Goal: Check status: Check status

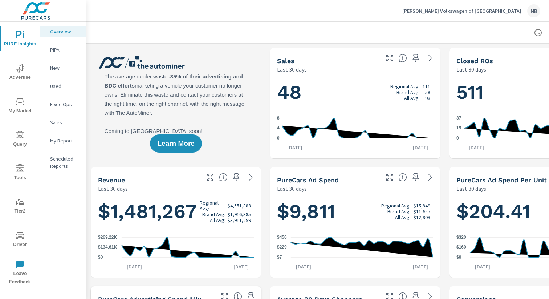
click at [14, 71] on span "Advertise" at bounding box center [20, 73] width 35 height 18
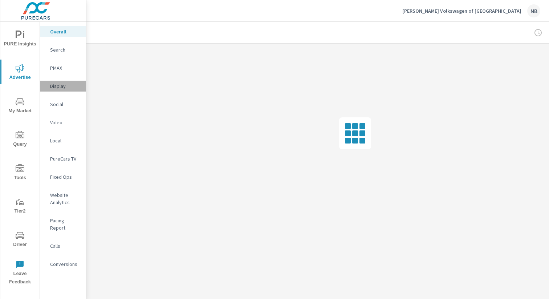
click at [69, 84] on p "Display" at bounding box center [65, 85] width 30 height 7
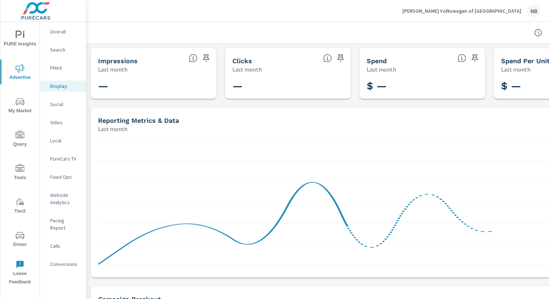
scroll to position [0, 75]
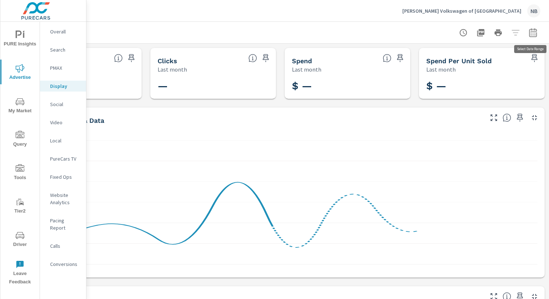
click at [532, 34] on icon "button" at bounding box center [533, 32] width 9 height 9
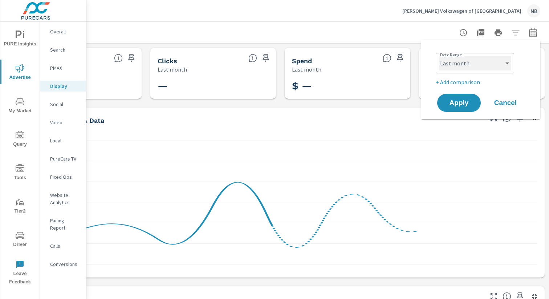
click at [480, 68] on select "Custom [DATE] Last week Last 7 days Last 14 days Last 30 days Last 45 days Last…" at bounding box center [475, 63] width 73 height 15
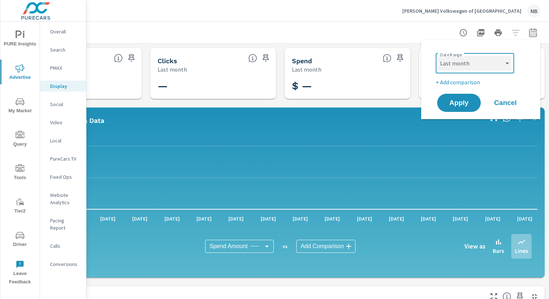
select select "Month to date"
click at [464, 104] on span "Apply" at bounding box center [459, 103] width 30 height 7
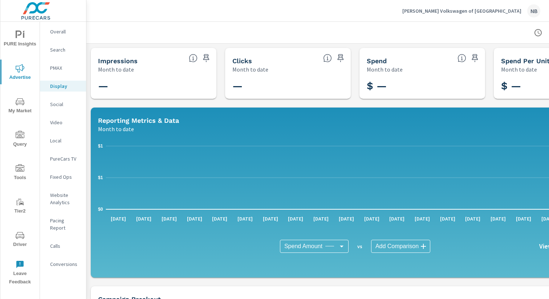
click at [489, 10] on p "[PERSON_NAME] Volkswagen of [GEOGRAPHIC_DATA]" at bounding box center [462, 11] width 119 height 7
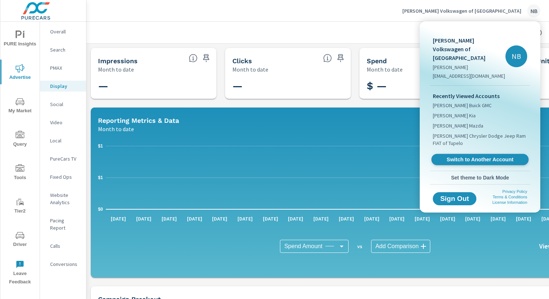
click at [479, 156] on span "Switch to Another Account" at bounding box center [480, 159] width 89 height 7
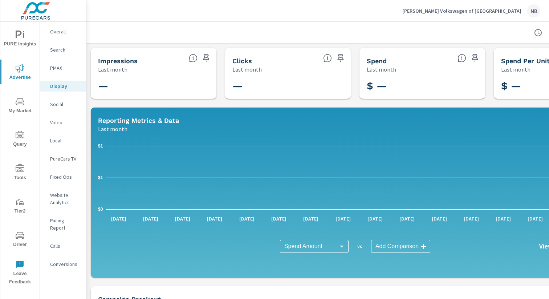
scroll to position [0, 75]
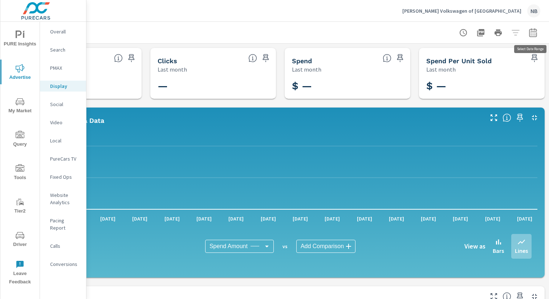
click at [538, 35] on button "button" at bounding box center [533, 32] width 15 height 15
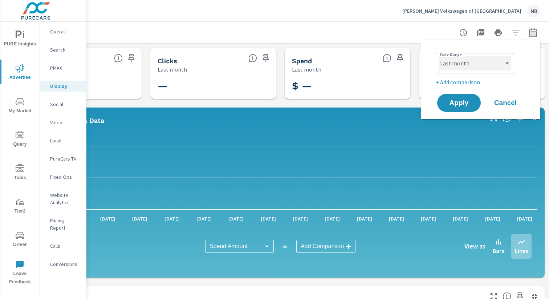
click at [463, 66] on select "Custom [DATE] Last week Last 7 days Last 14 days Last 30 days Last 45 days Last…" at bounding box center [475, 63] width 73 height 15
select select "Month to date"
click at [462, 104] on span "Apply" at bounding box center [459, 103] width 30 height 7
